Goal: Navigation & Orientation: Find specific page/section

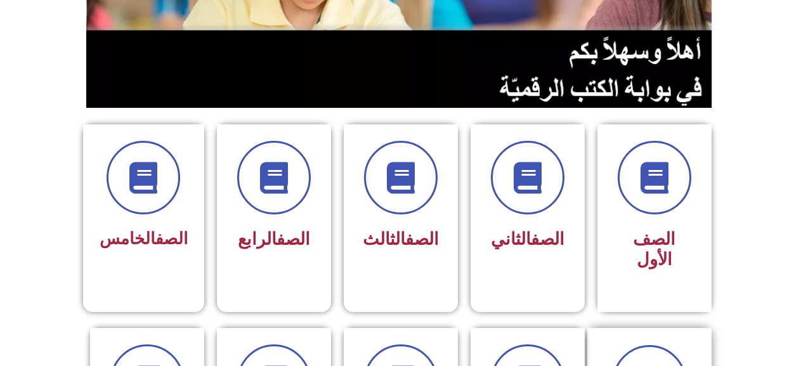
scroll to position [254, 0]
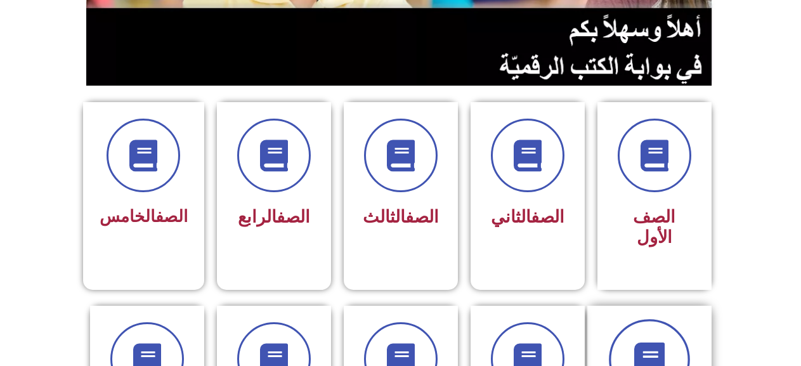
click at [649, 342] on icon at bounding box center [649, 359] width 35 height 35
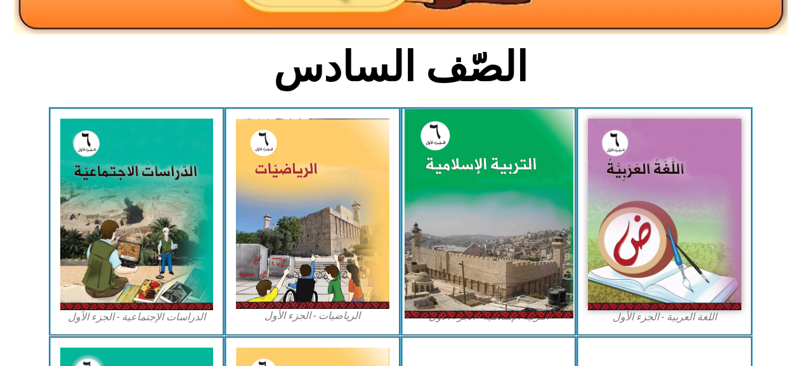
scroll to position [317, 0]
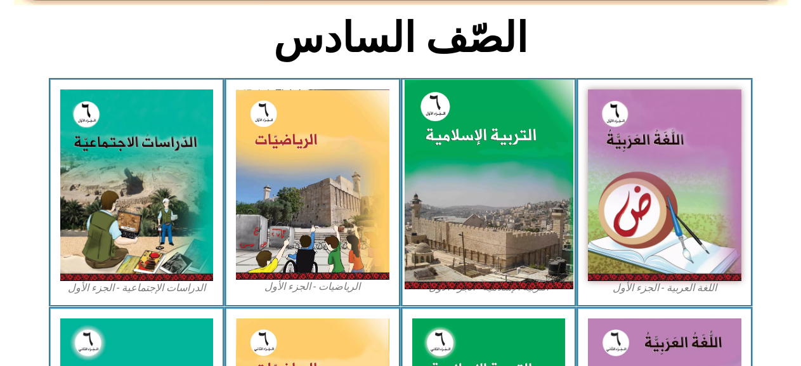
click at [431, 246] on img at bounding box center [488, 185] width 169 height 210
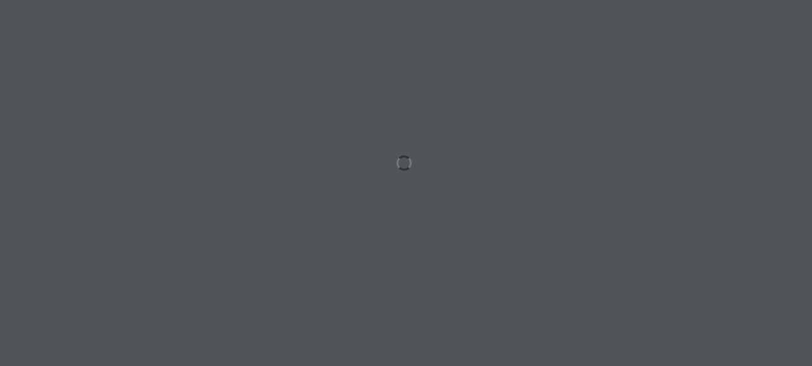
scroll to position [0, 35]
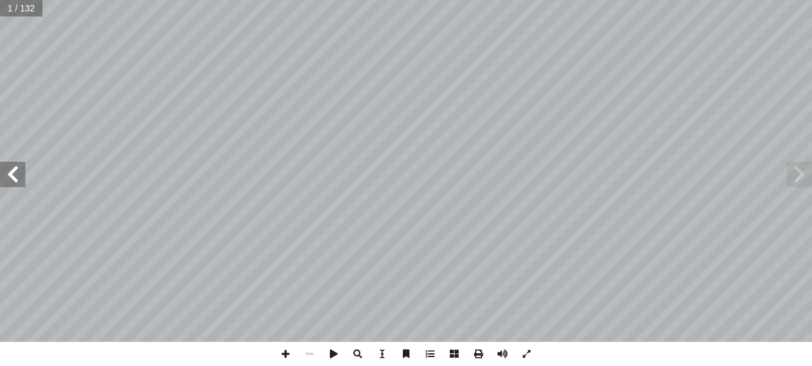
click at [0, 171] on span at bounding box center [12, 174] width 25 height 25
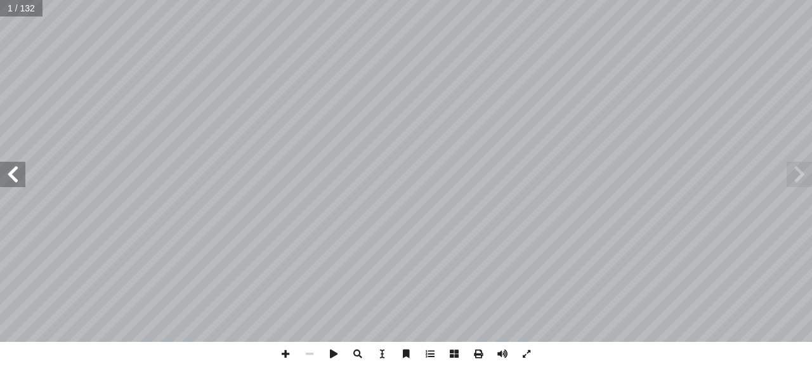
click at [0, 171] on span at bounding box center [12, 174] width 25 height 25
click at [18, 169] on span at bounding box center [12, 174] width 25 height 25
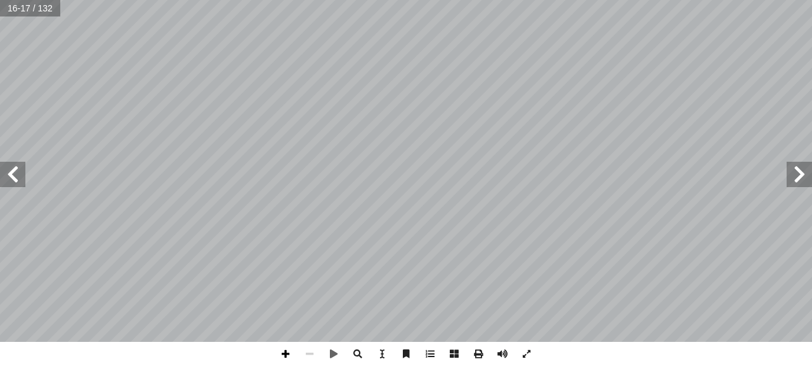
click at [277, 351] on span at bounding box center [286, 354] width 24 height 24
drag, startPoint x: 278, startPoint y: 350, endPoint x: 275, endPoint y: 343, distance: 7.4
click at [277, 347] on span at bounding box center [286, 354] width 24 height 24
click at [440, 365] on div "12 ) ٢٨ - ١ ت ( � ي آ حمن (١) ال� َّ سورة الر ظ ْ ف ِ وح ٌ تفسير ُ رس َّ الد ث …" at bounding box center [406, 183] width 812 height 366
click at [284, 352] on span at bounding box center [286, 354] width 24 height 24
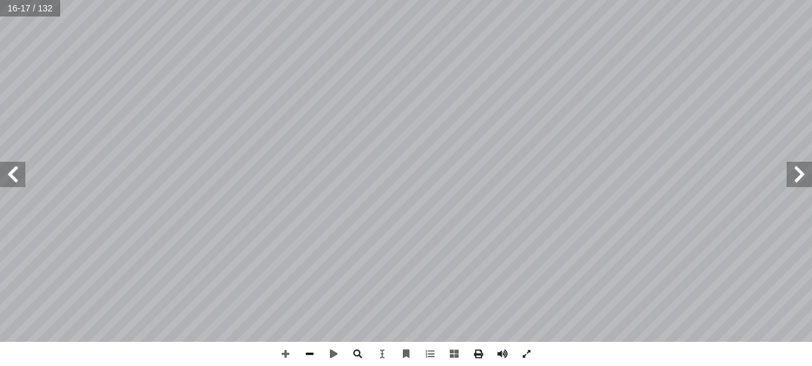
click at [307, 346] on span at bounding box center [310, 354] width 24 height 24
click at [281, 351] on span at bounding box center [286, 354] width 24 height 24
click at [7, 166] on span at bounding box center [12, 174] width 25 height 25
click at [21, 175] on span at bounding box center [12, 174] width 25 height 25
click at [279, 348] on span at bounding box center [286, 354] width 24 height 24
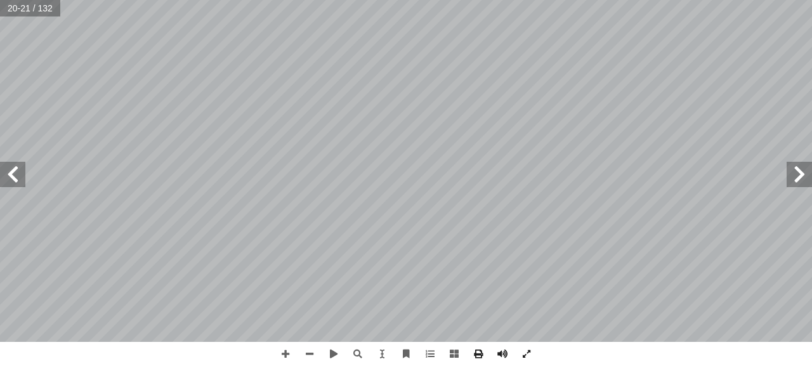
click at [6, 176] on span at bounding box center [12, 174] width 25 height 25
click at [129, 351] on div "18 . ﴾ ِ ام َ ــر ۡ ك ِ ۡ ٱل َ و ِ ــل ٰ َ ل َ ۡ و ٱل ُ ذ َ ــك ِ ّ ب َ ر ُ ــه…" at bounding box center [406, 183] width 812 height 366
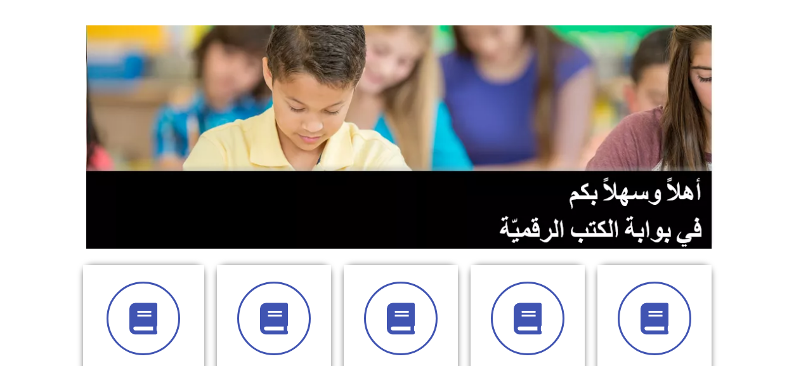
scroll to position [254, 0]
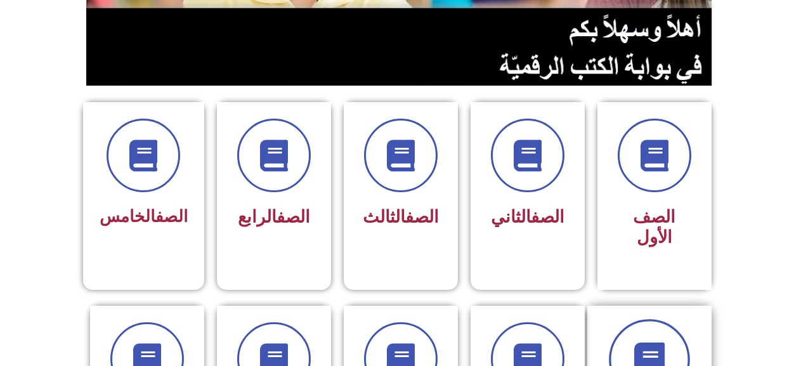
click at [625, 319] on span at bounding box center [649, 359] width 81 height 81
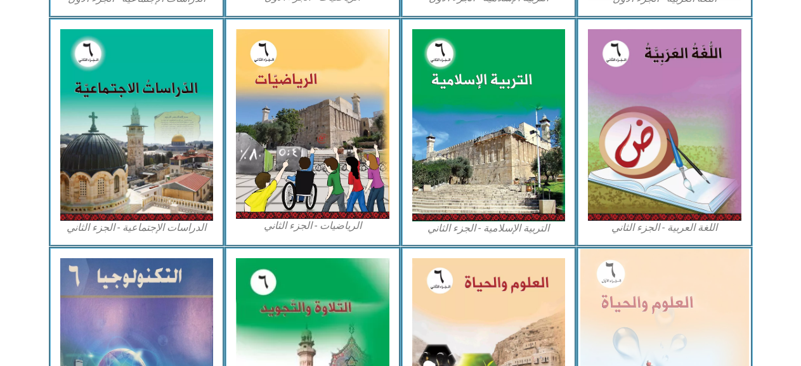
scroll to position [635, 0]
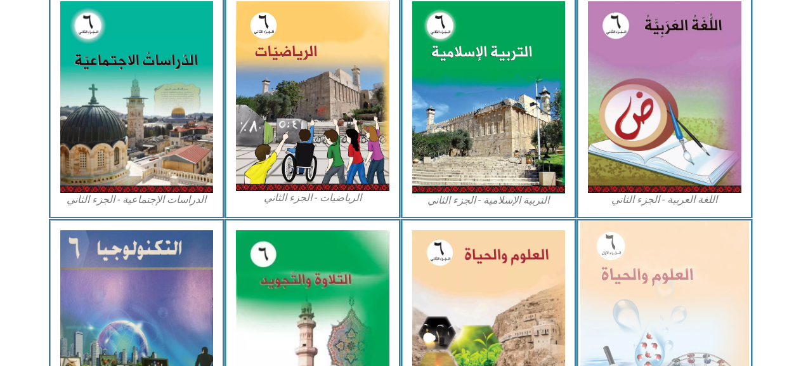
click at [666, 281] on img at bounding box center [665, 324] width 169 height 206
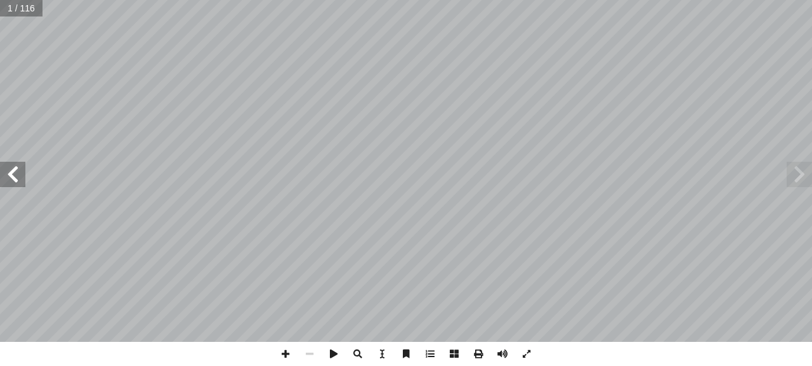
click at [9, 178] on span at bounding box center [12, 174] width 25 height 25
click at [11, 175] on span at bounding box center [12, 174] width 25 height 25
click at [12, 173] on span at bounding box center [12, 174] width 25 height 25
click at [12, 174] on span at bounding box center [12, 174] width 25 height 25
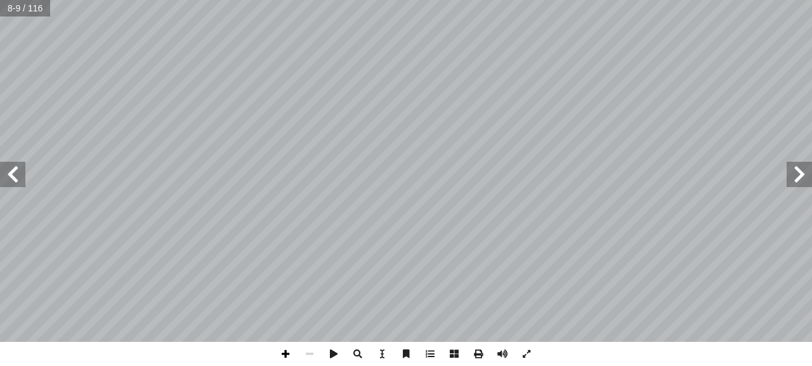
drag, startPoint x: 288, startPoint y: 357, endPoint x: 300, endPoint y: 348, distance: 14.1
click at [288, 356] on span at bounding box center [286, 354] width 24 height 24
